Goal: Task Accomplishment & Management: Use online tool/utility

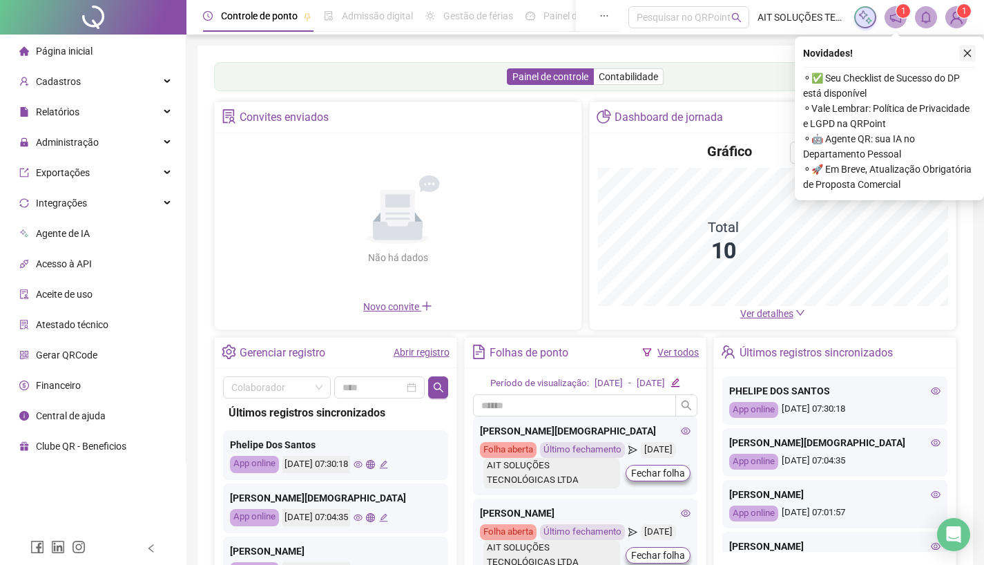
click at [966, 52] on icon "close" at bounding box center [968, 53] width 10 height 10
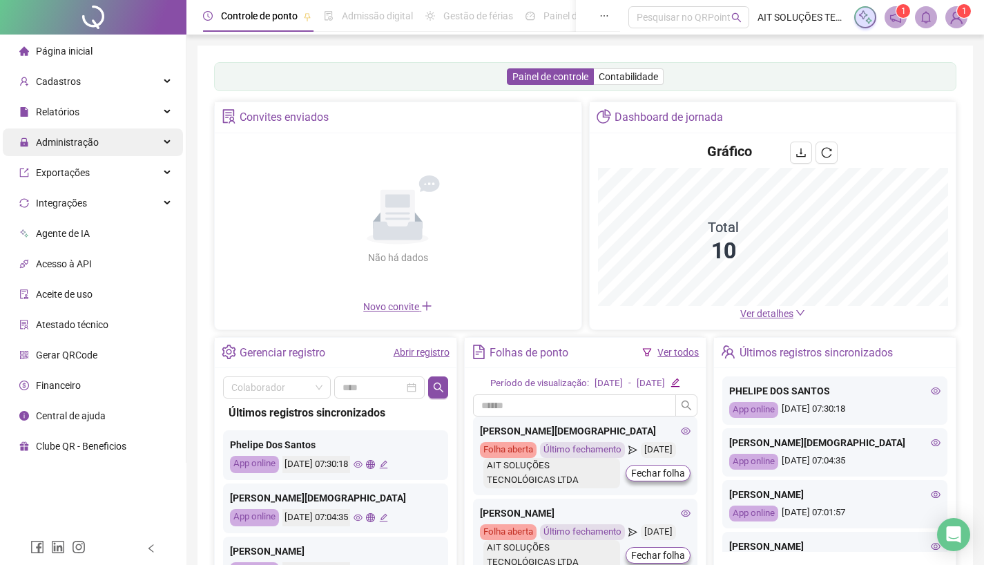
click at [53, 140] on span "Administração" at bounding box center [67, 142] width 63 height 11
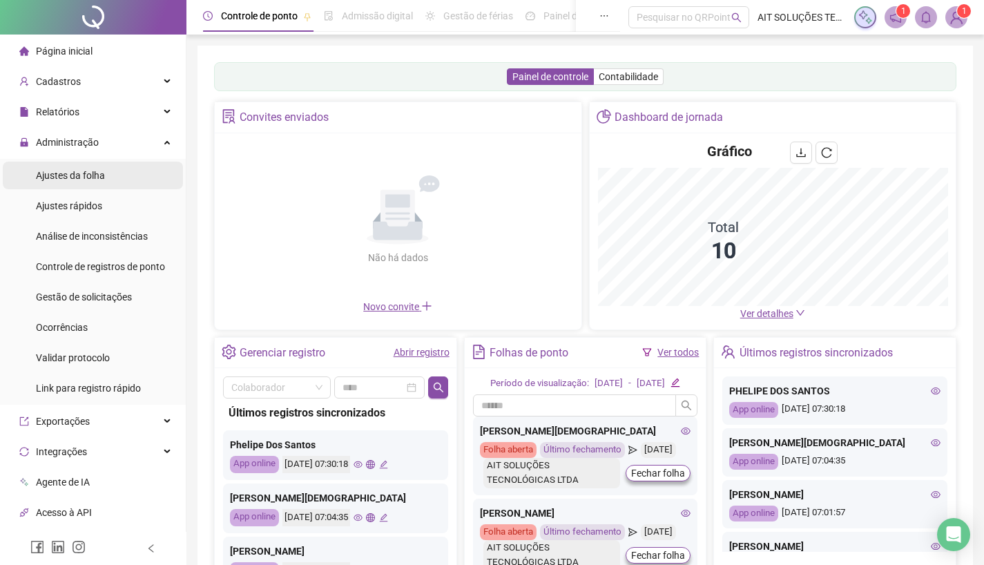
click at [61, 171] on span "Ajustes da folha" at bounding box center [70, 175] width 69 height 11
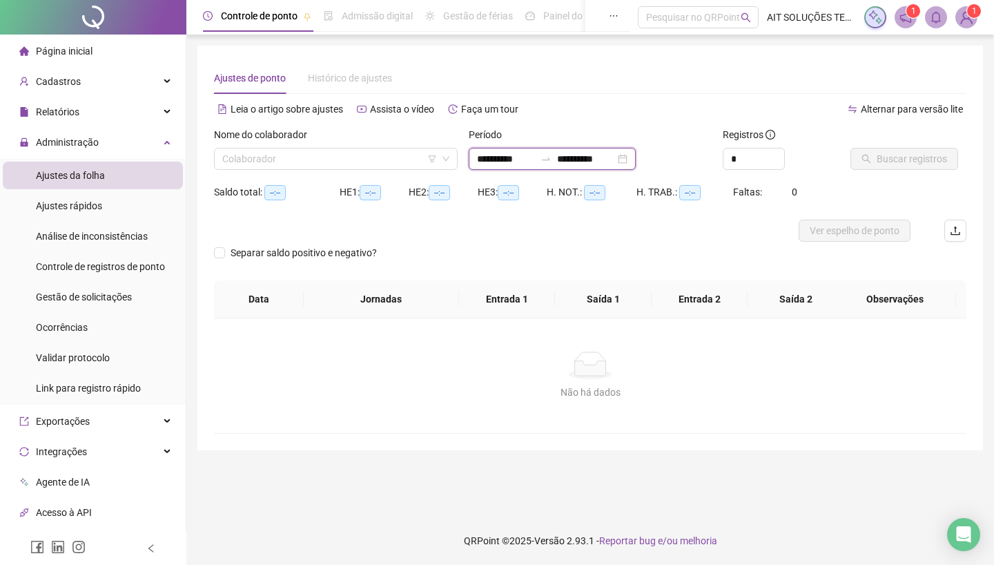
click at [581, 161] on input "**********" at bounding box center [586, 158] width 58 height 15
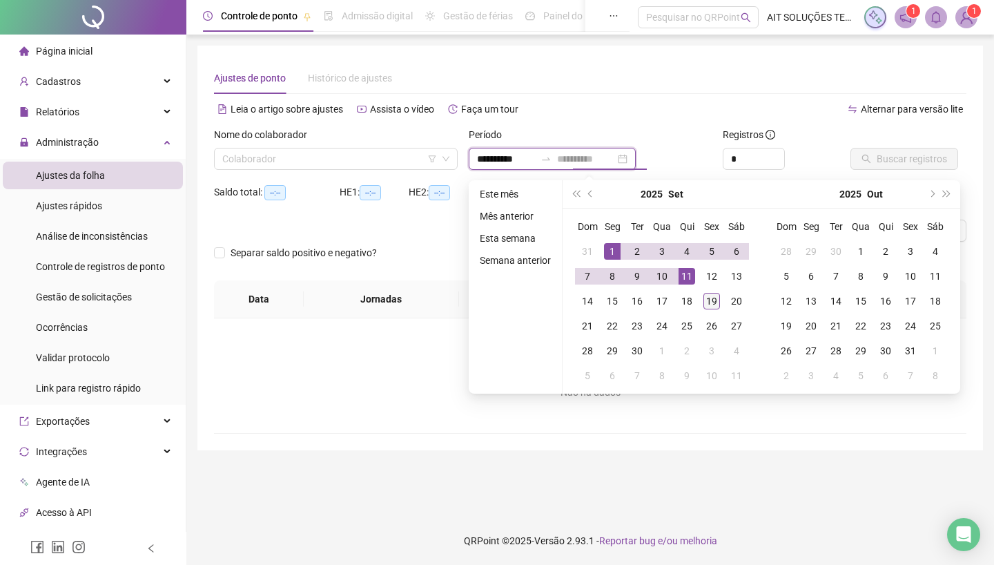
type input "**********"
click at [709, 300] on div "19" at bounding box center [712, 301] width 17 height 17
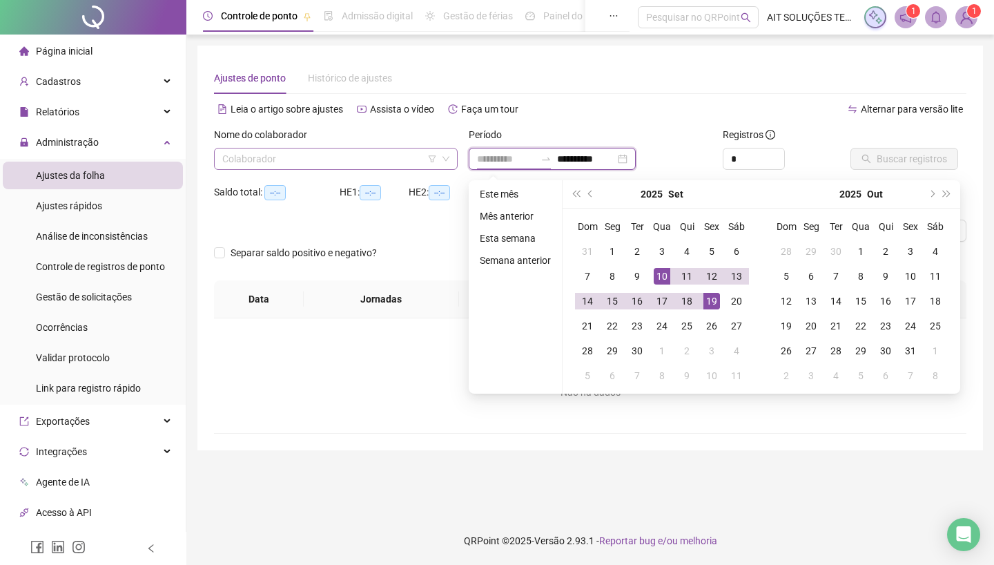
type input "**********"
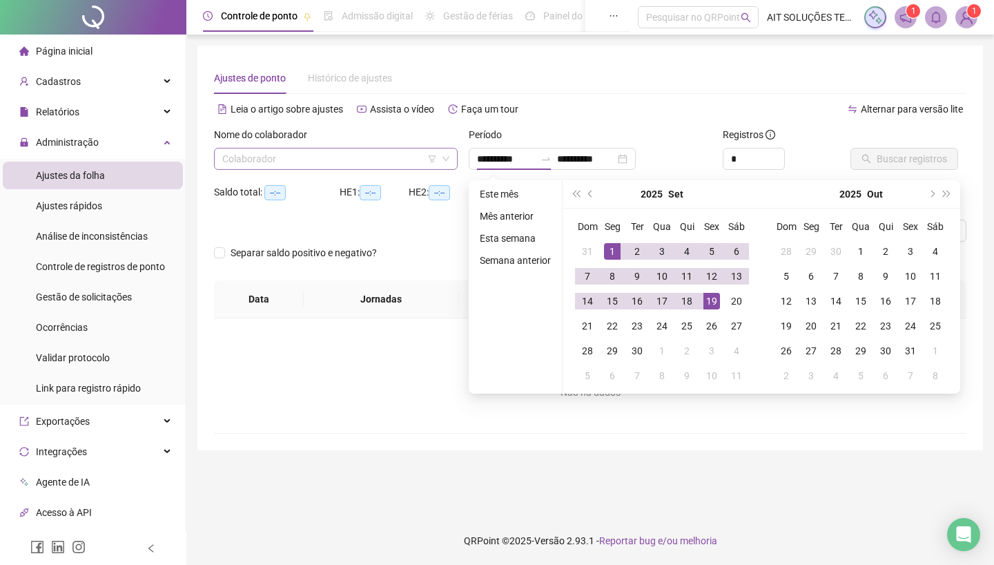
click at [367, 155] on input "search" at bounding box center [329, 158] width 215 height 21
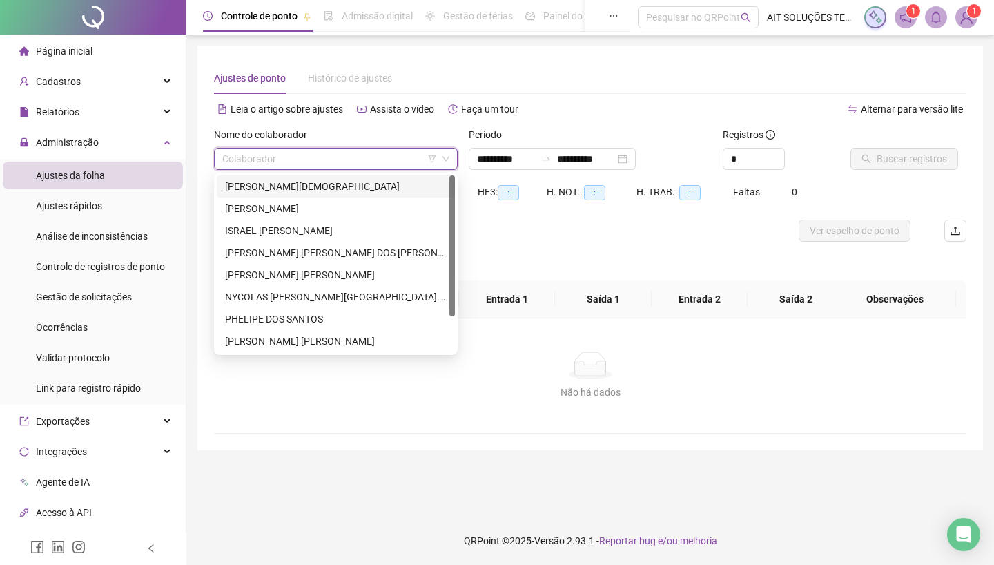
click at [307, 186] on div "[PERSON_NAME][DEMOGRAPHIC_DATA]" at bounding box center [336, 186] width 222 height 15
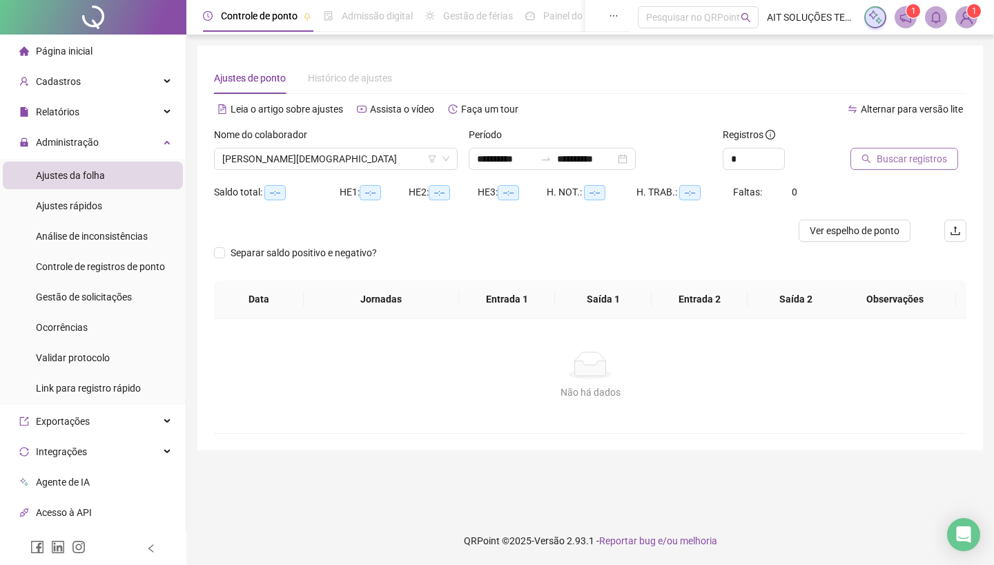
click at [902, 160] on span "Buscar registros" at bounding box center [912, 158] width 70 height 15
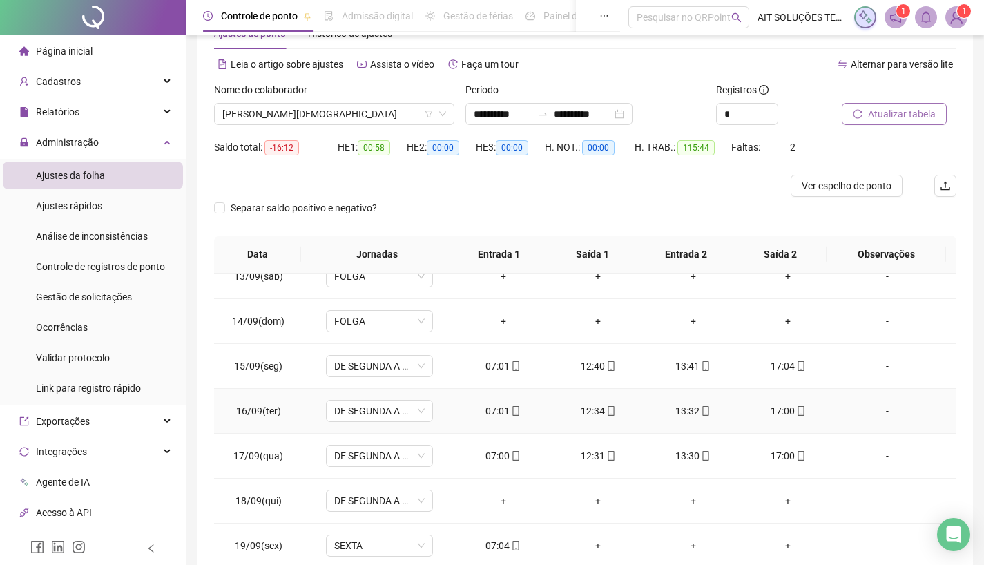
scroll to position [124, 0]
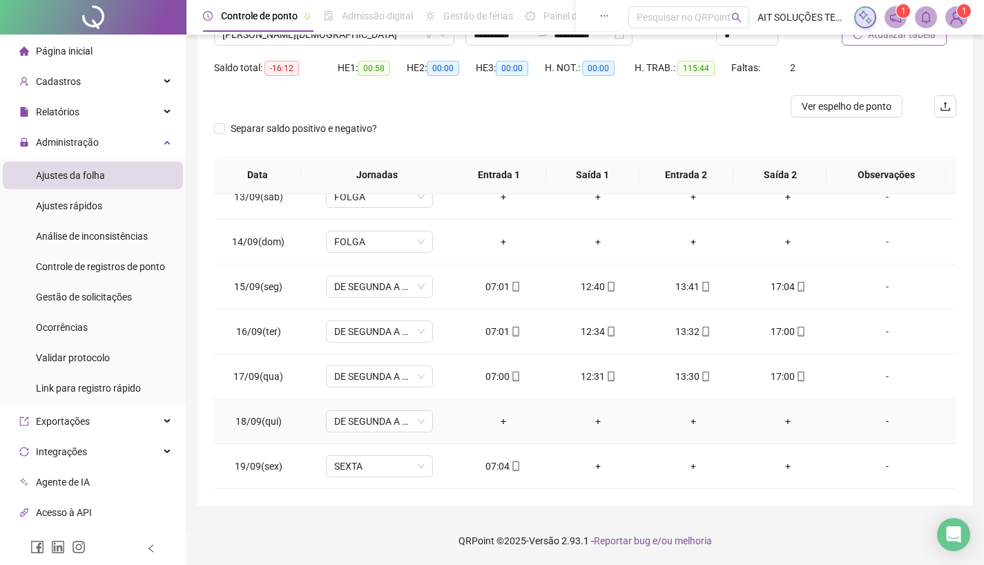
click at [878, 417] on div "-" at bounding box center [887, 421] width 81 height 15
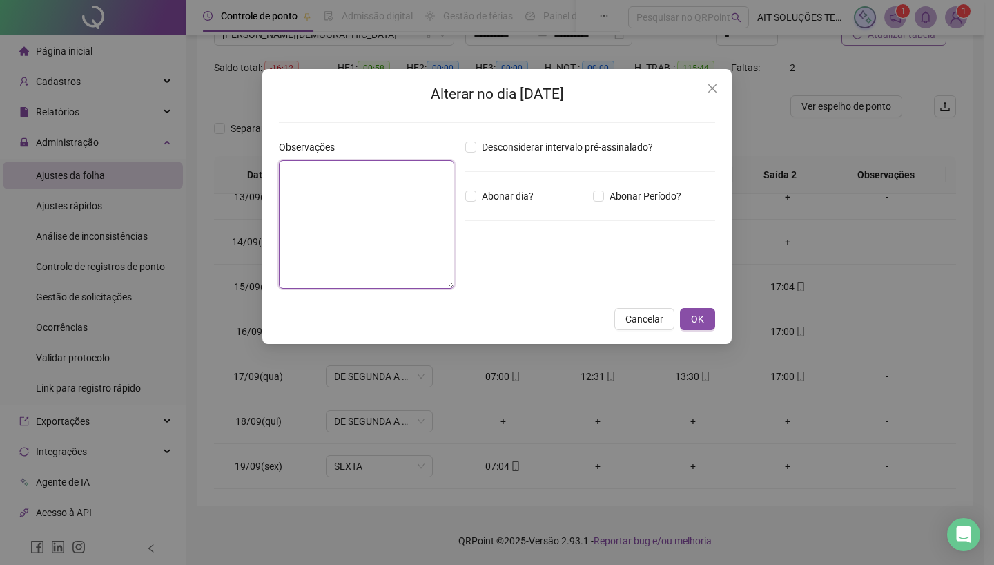
click at [397, 231] on textarea at bounding box center [366, 224] width 175 height 128
type textarea "********"
click at [694, 318] on span "OK" at bounding box center [697, 318] width 13 height 15
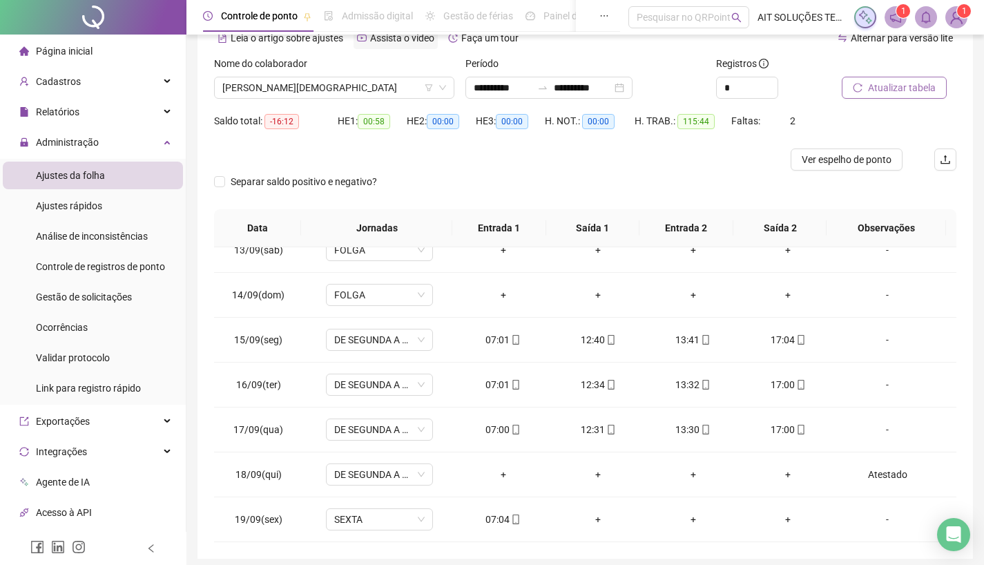
scroll to position [0, 0]
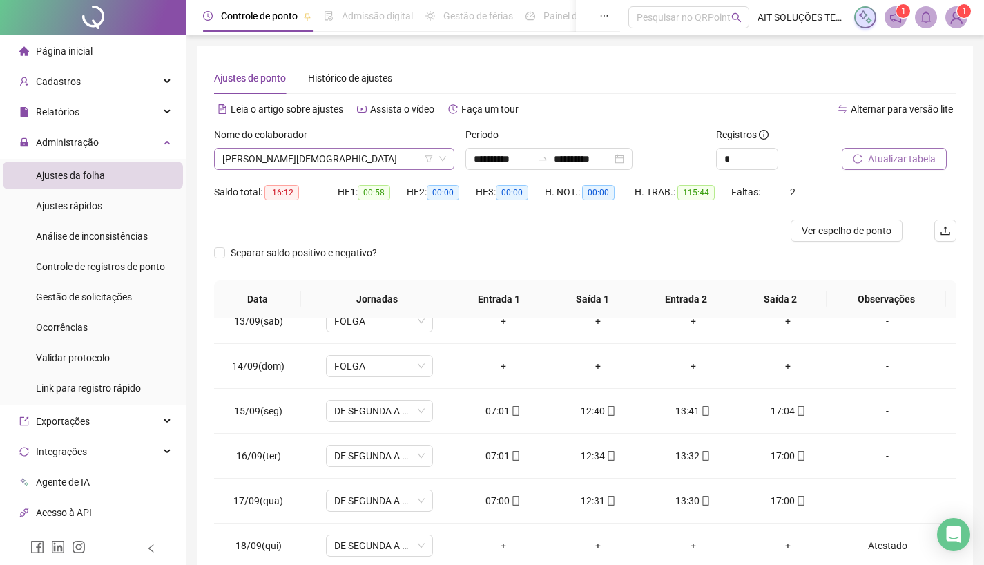
click at [341, 151] on span "[PERSON_NAME][DEMOGRAPHIC_DATA]" at bounding box center [334, 158] width 224 height 21
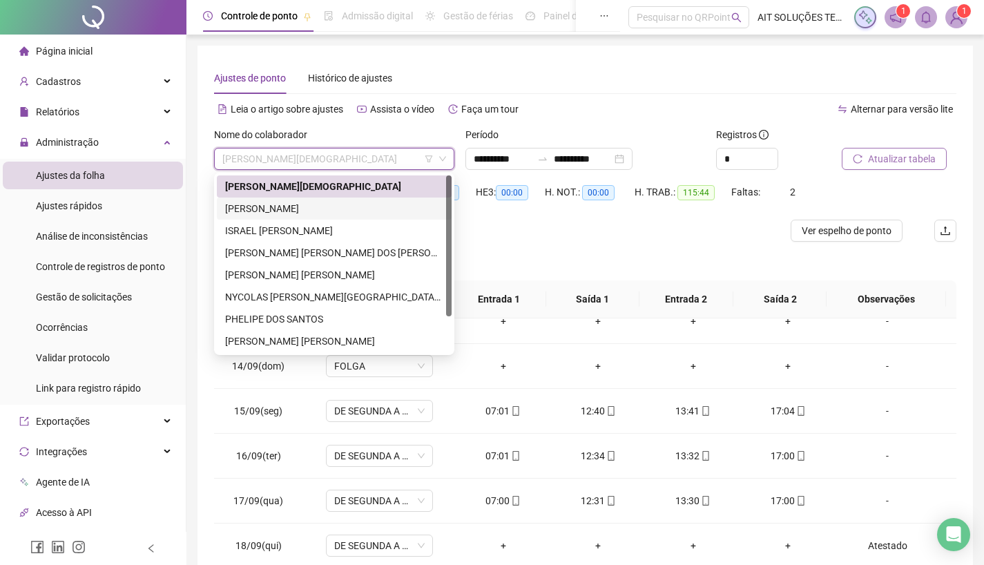
click at [291, 209] on div "[PERSON_NAME]" at bounding box center [334, 208] width 218 height 15
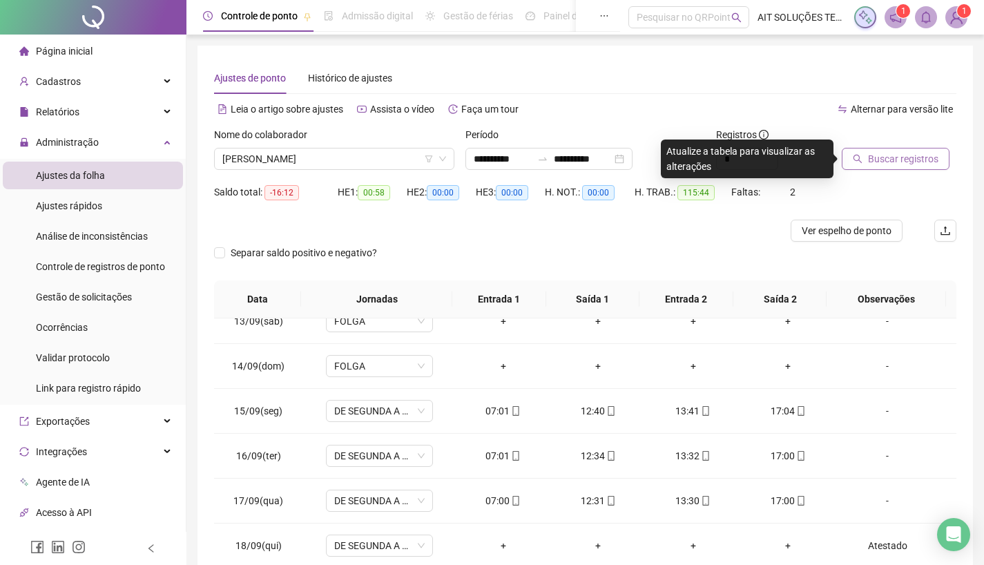
click at [908, 157] on span "Buscar registros" at bounding box center [903, 158] width 70 height 15
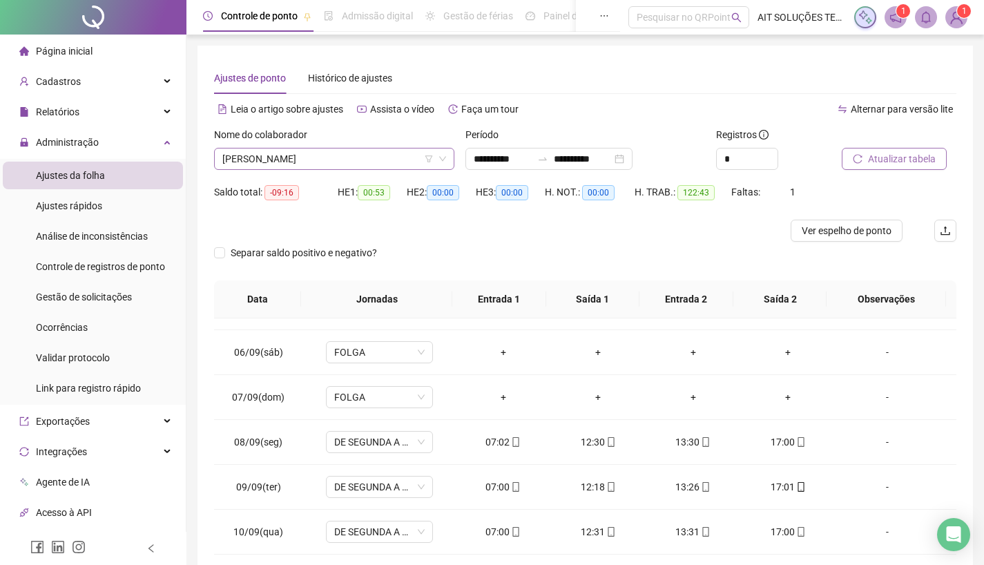
click at [341, 150] on span "[PERSON_NAME]" at bounding box center [334, 158] width 224 height 21
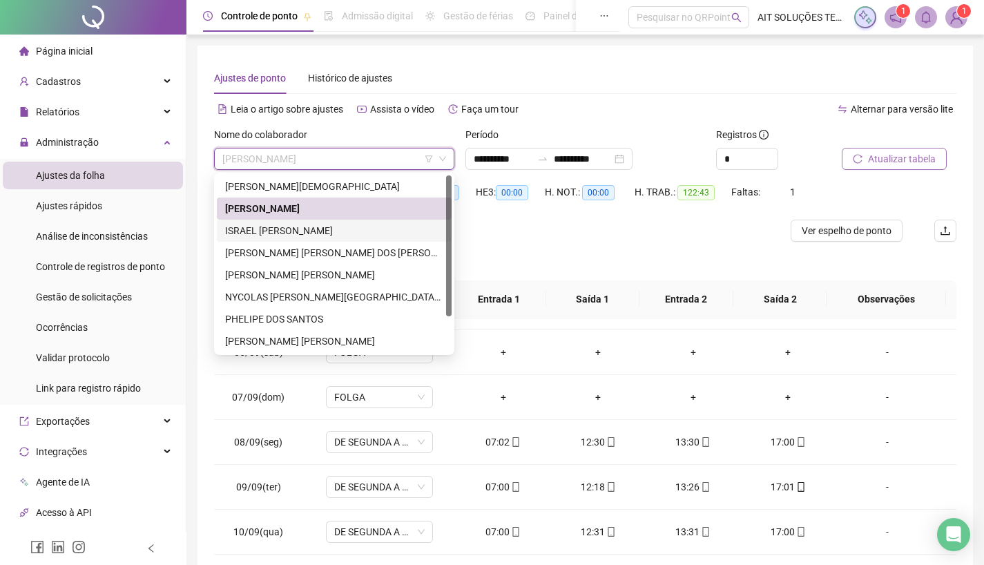
click at [329, 229] on div "ISRAEL [PERSON_NAME]" at bounding box center [334, 230] width 218 height 15
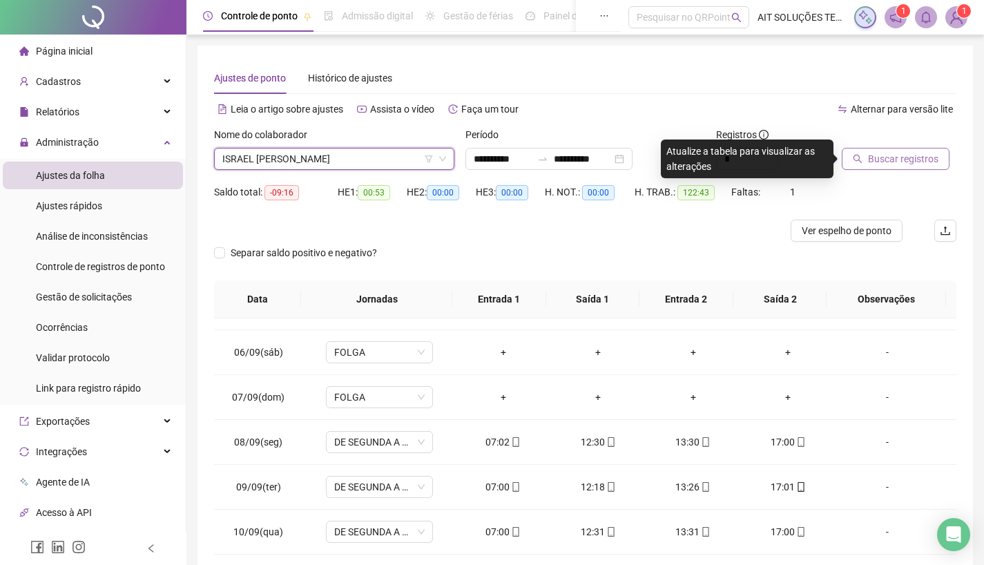
click at [889, 163] on span "Buscar registros" at bounding box center [903, 158] width 70 height 15
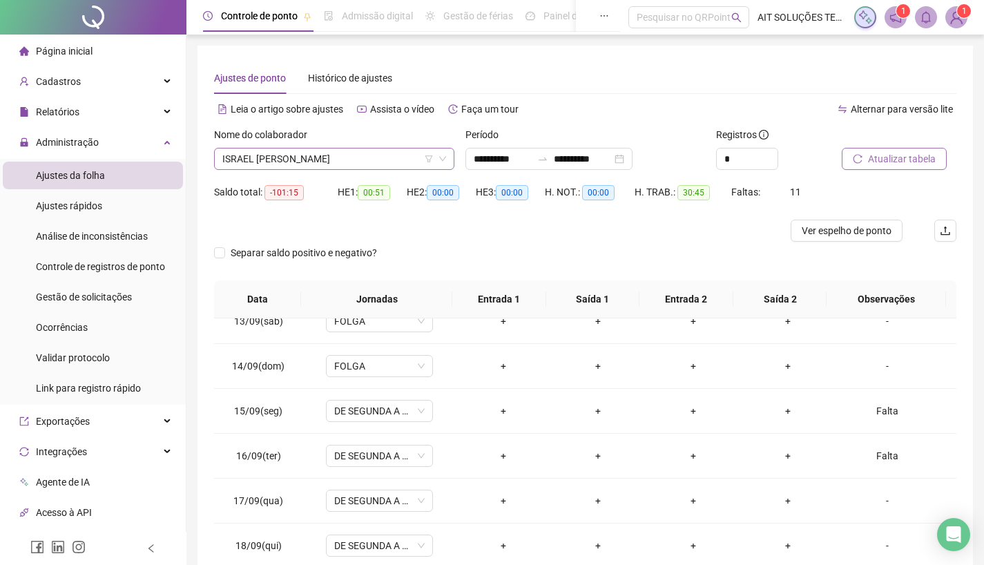
click at [392, 161] on span "ISRAEL [PERSON_NAME]" at bounding box center [334, 158] width 224 height 21
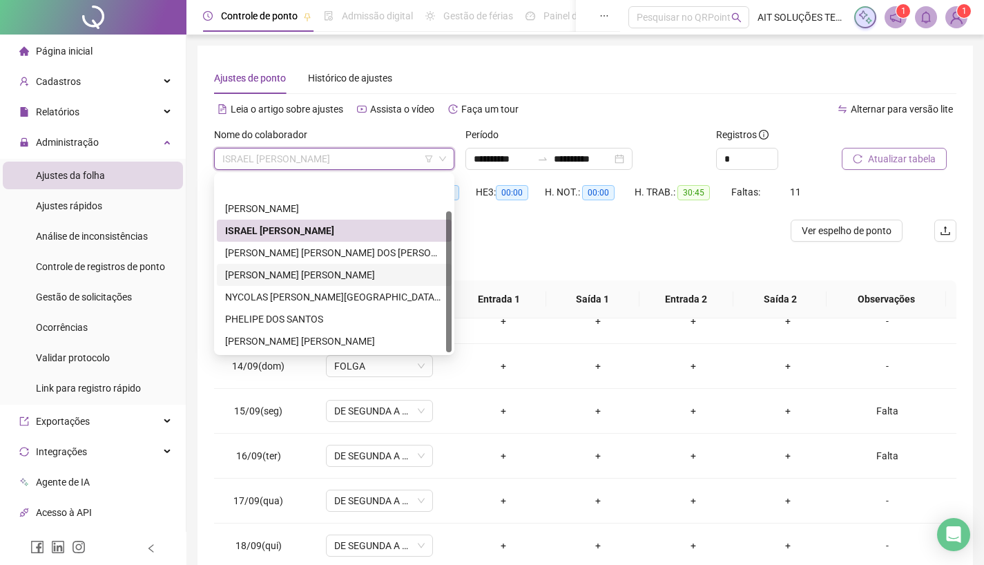
scroll to position [44, 0]
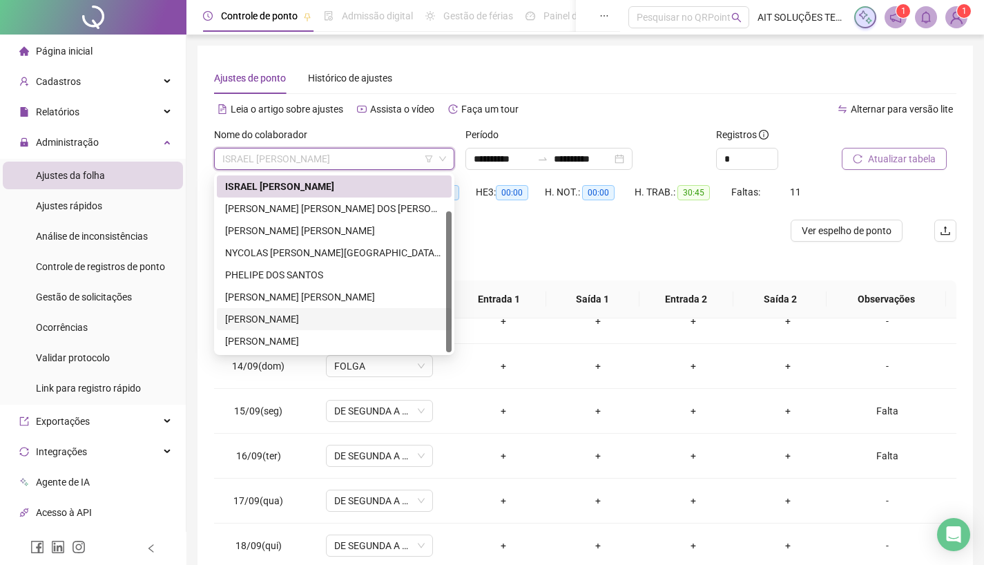
click at [308, 316] on div "[PERSON_NAME]" at bounding box center [334, 318] width 218 height 15
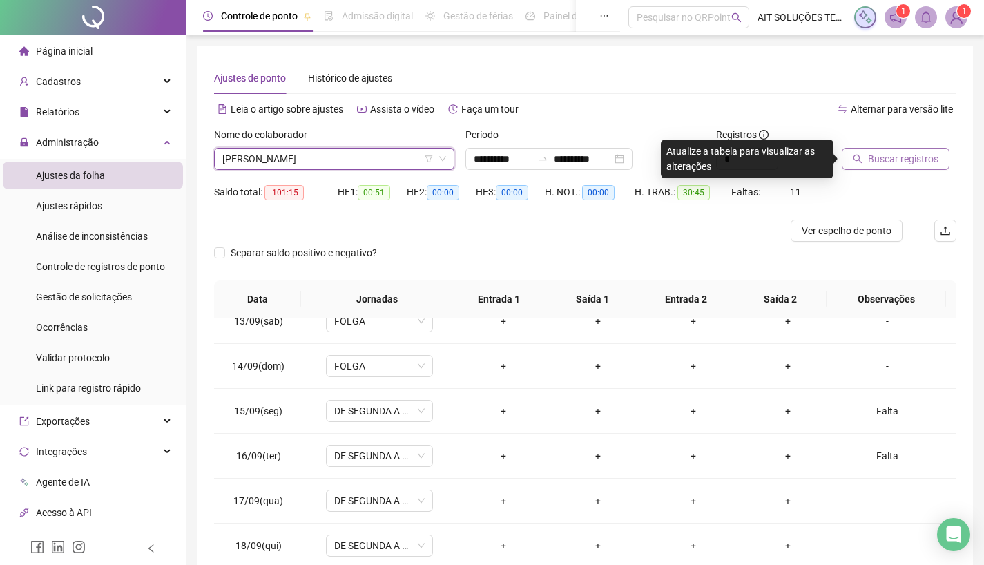
click at [893, 161] on span "Buscar registros" at bounding box center [903, 158] width 70 height 15
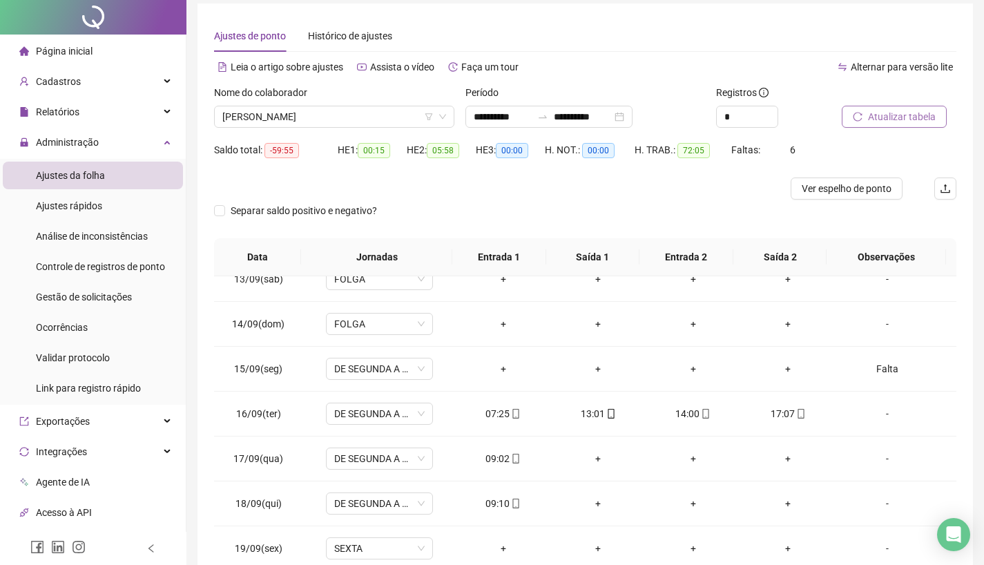
scroll to position [0, 0]
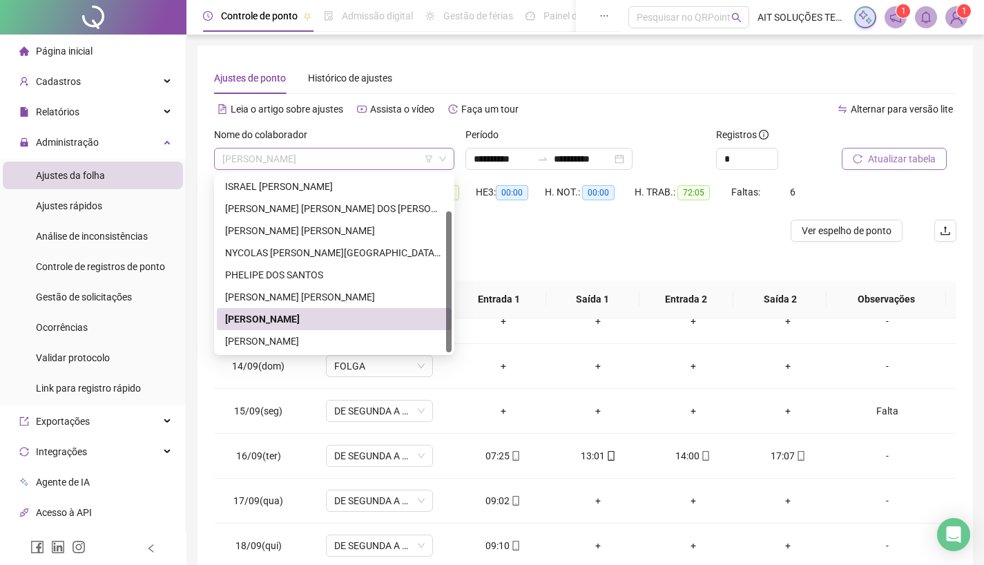
click at [379, 161] on span "[PERSON_NAME]" at bounding box center [334, 158] width 224 height 21
click at [305, 296] on div "[PERSON_NAME] [PERSON_NAME]" at bounding box center [334, 296] width 218 height 15
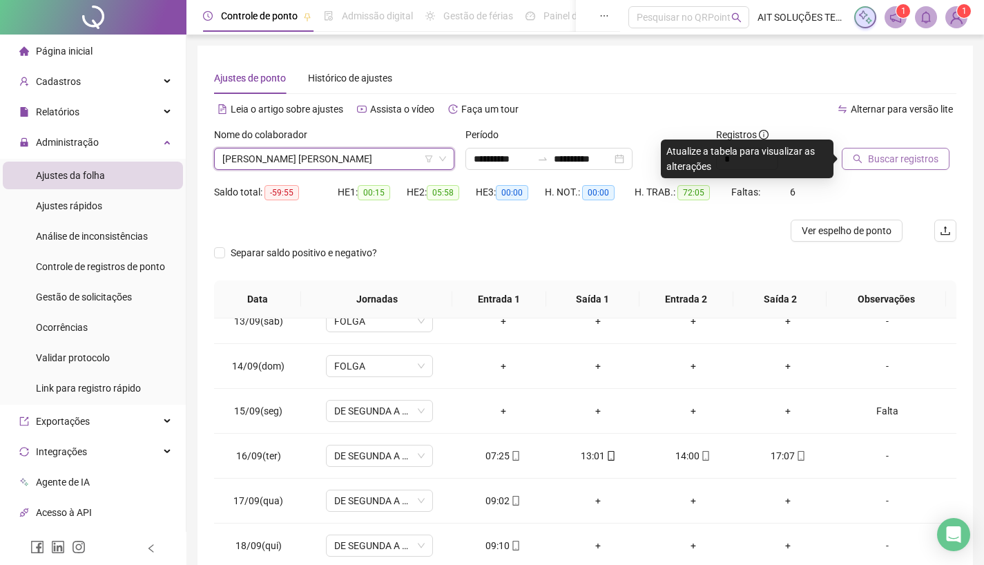
click at [889, 157] on span "Buscar registros" at bounding box center [903, 158] width 70 height 15
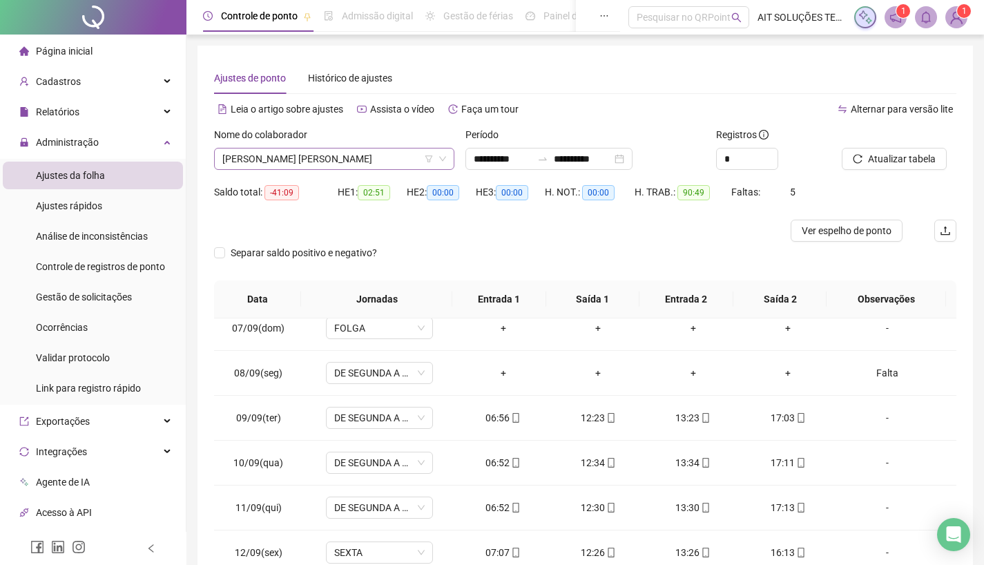
click at [373, 154] on span "[PERSON_NAME] [PERSON_NAME]" at bounding box center [334, 158] width 224 height 21
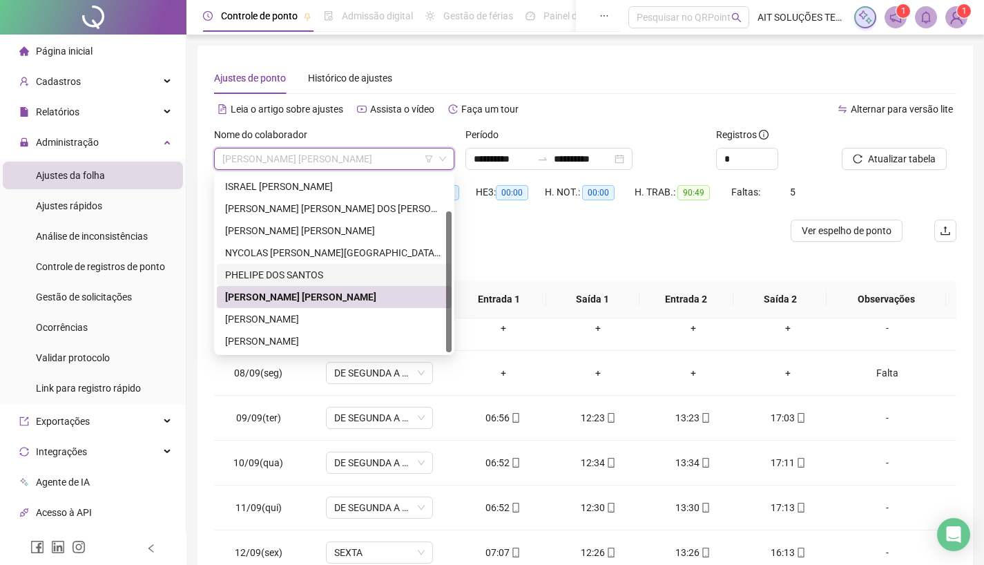
click at [282, 272] on div "PHELIPE DOS SANTOS" at bounding box center [334, 274] width 218 height 15
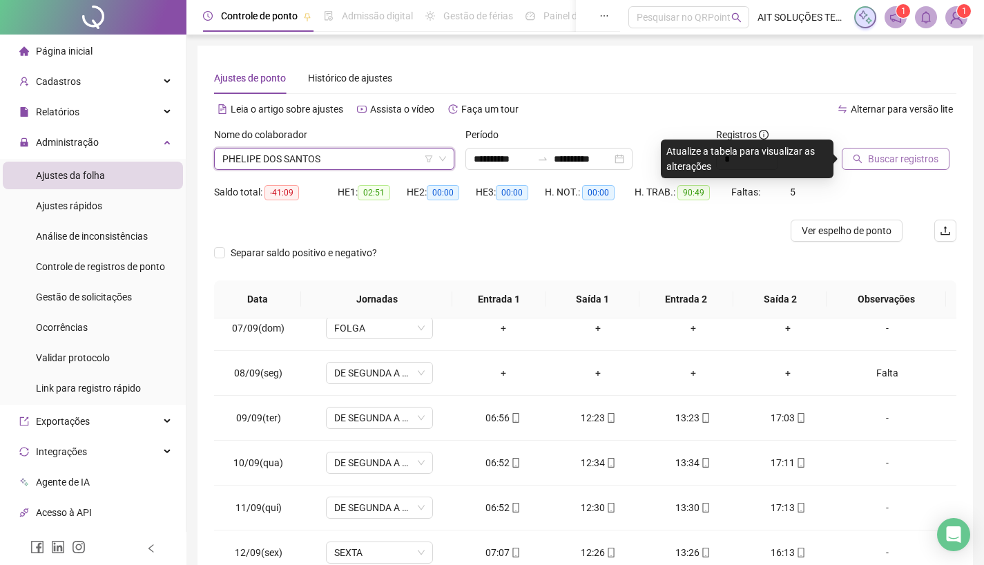
click at [883, 161] on span "Buscar registros" at bounding box center [903, 158] width 70 height 15
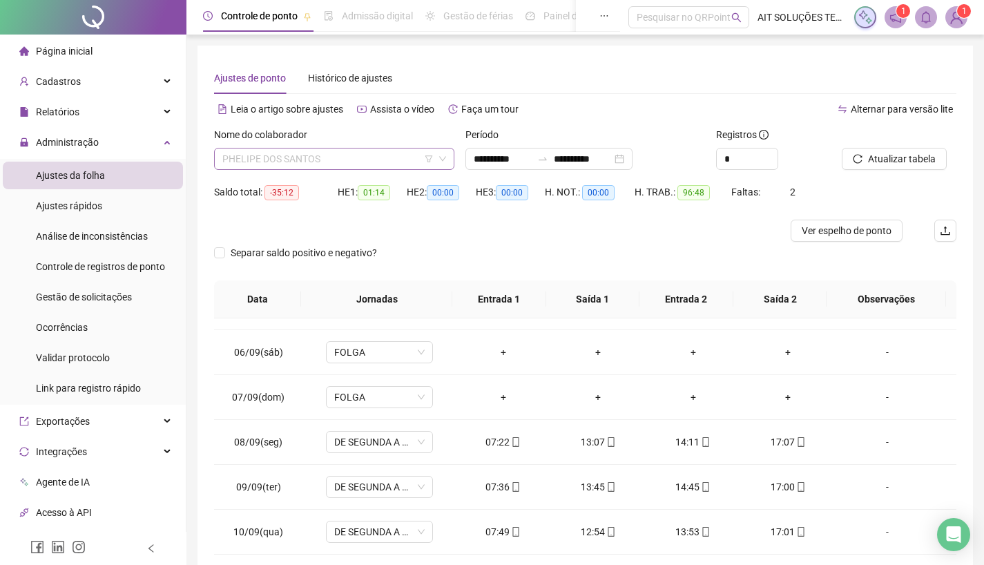
click at [356, 162] on span "PHELIPE DOS SANTOS" at bounding box center [334, 158] width 224 height 21
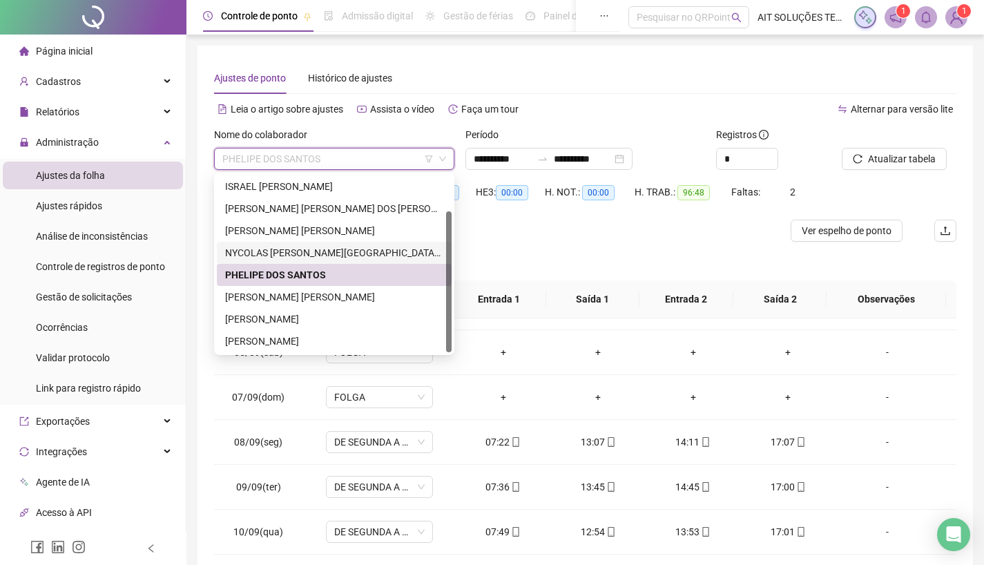
click at [332, 258] on div "NYCOLAS [PERSON_NAME][GEOGRAPHIC_DATA] [PERSON_NAME]" at bounding box center [334, 252] width 218 height 15
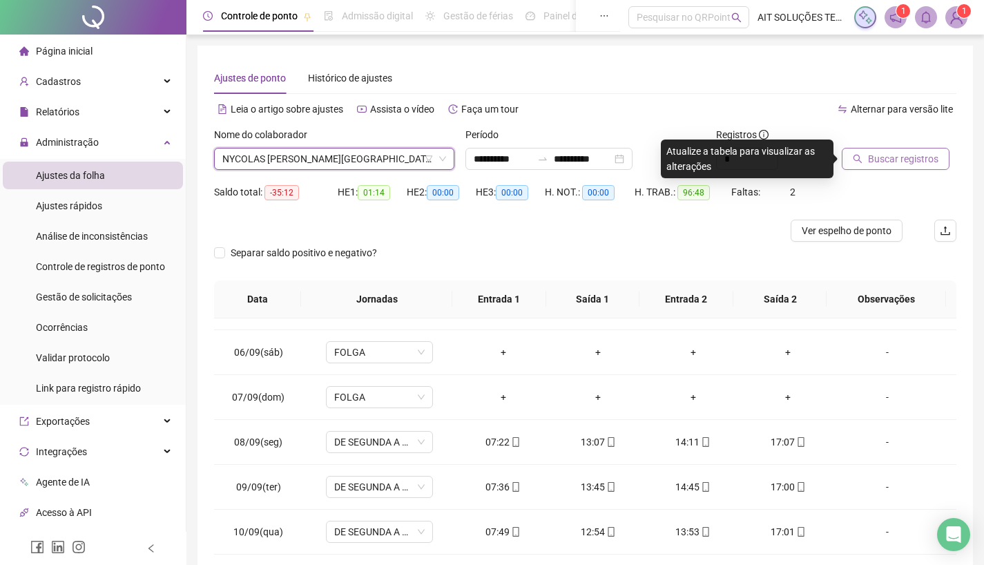
click at [888, 156] on span "Buscar registros" at bounding box center [903, 158] width 70 height 15
